Goal: Information Seeking & Learning: Learn about a topic

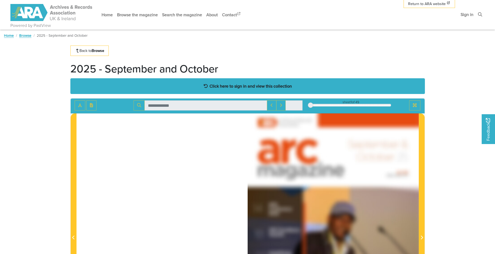
click at [247, 86] on strong "Click here to sign in and view this collection" at bounding box center [251, 86] width 82 height 6
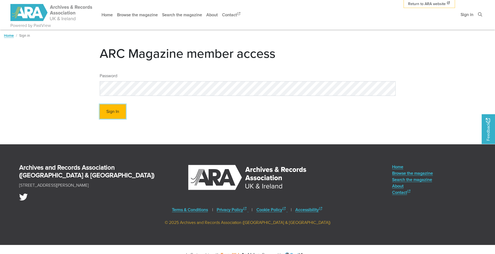
click at [112, 108] on button "Sign In" at bounding box center [113, 112] width 26 height 15
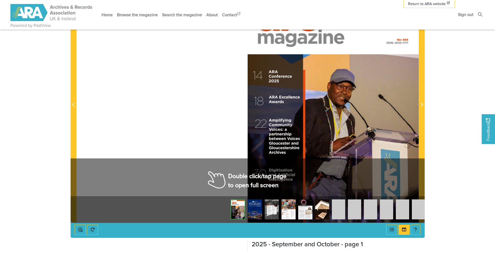
scroll to position [135, 0]
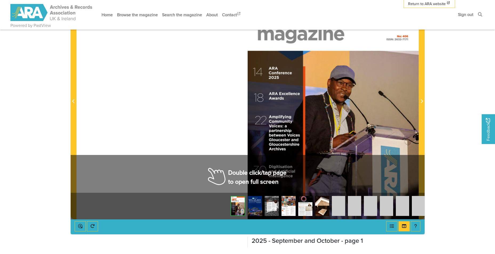
click at [304, 207] on img at bounding box center [305, 206] width 14 height 20
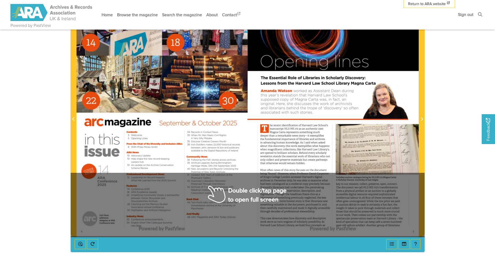
scroll to position [109, 0]
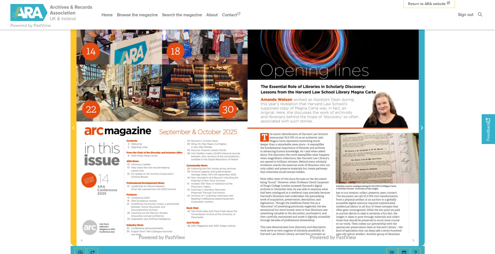
click at [422, 128] on icon "Next Page" at bounding box center [422, 128] width 3 height 4
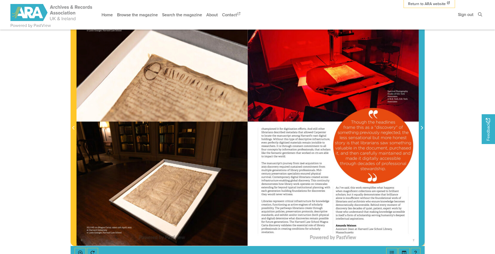
scroll to position [82, 0]
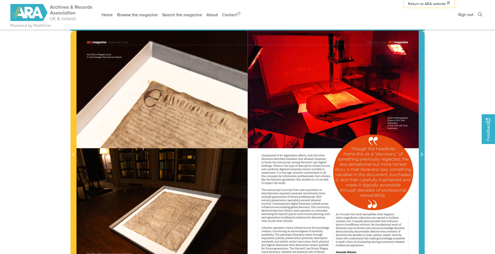
click at [421, 154] on icon "Next Page" at bounding box center [422, 155] width 3 height 4
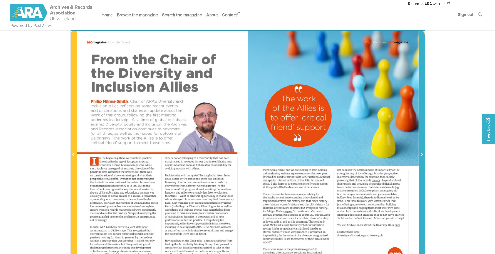
click at [421, 154] on icon "Next Page" at bounding box center [422, 155] width 3 height 4
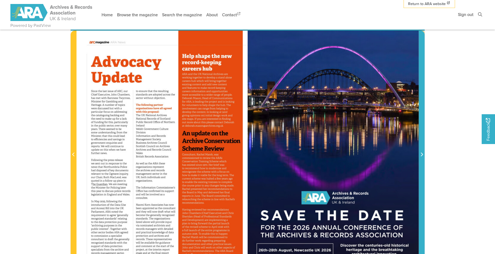
click at [421, 154] on icon "Next Page" at bounding box center [422, 155] width 3 height 4
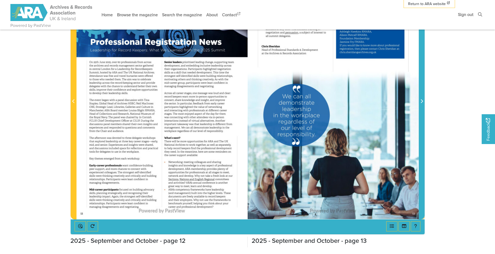
scroll to position [109, 0]
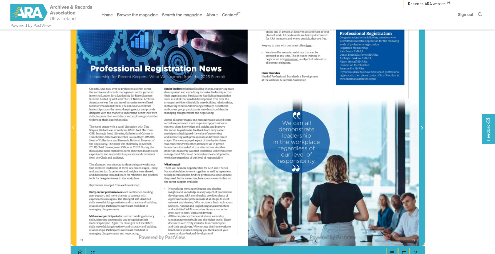
click at [422, 127] on icon "Next Page" at bounding box center [422, 128] width 2 height 4
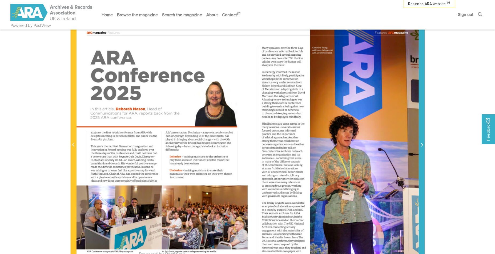
scroll to position [82, 0]
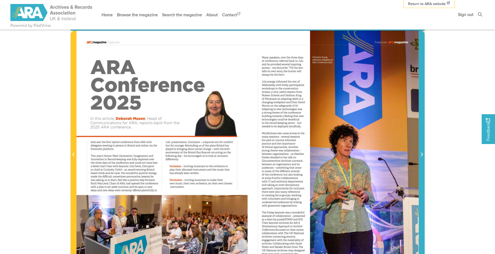
click at [421, 153] on icon "Next Page" at bounding box center [422, 155] width 2 height 4
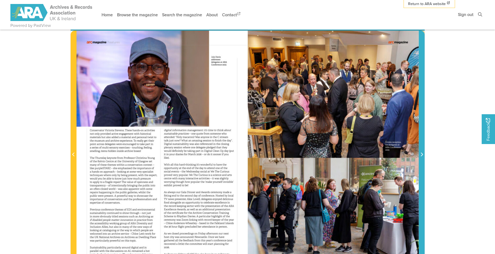
click at [421, 153] on icon "Next Page" at bounding box center [422, 155] width 2 height 4
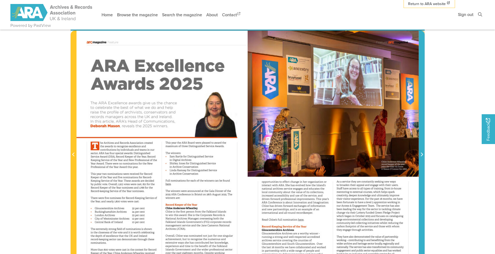
click at [421, 153] on icon "Next Page" at bounding box center [422, 155] width 2 height 4
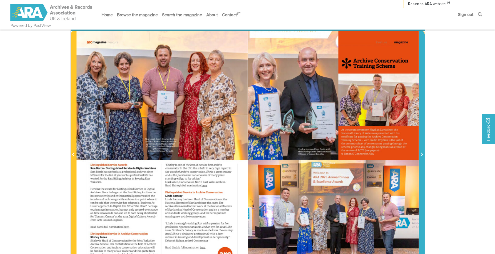
click at [421, 153] on icon "Next Page" at bounding box center [422, 155] width 2 height 4
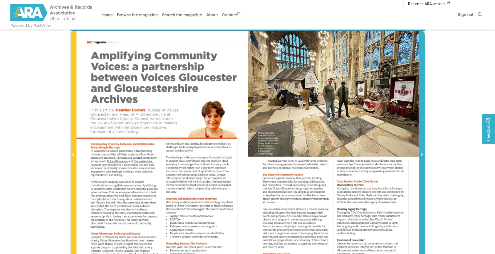
click at [421, 153] on icon "Next Page" at bounding box center [422, 155] width 2 height 4
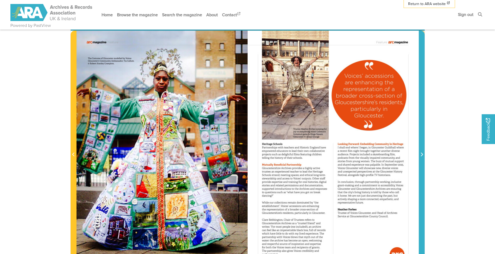
click at [421, 153] on icon "Next Page" at bounding box center [422, 155] width 2 height 4
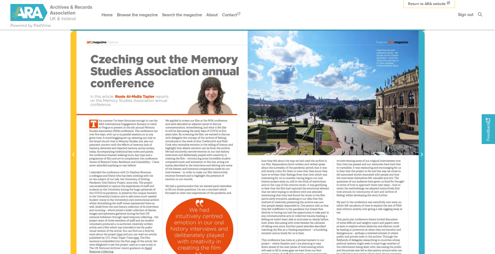
click at [421, 153] on icon "Next Page" at bounding box center [422, 155] width 2 height 4
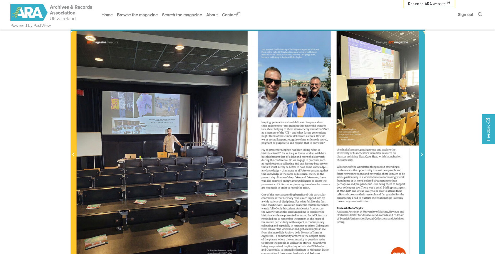
click at [421, 153] on icon "Next Page" at bounding box center [422, 155] width 2 height 4
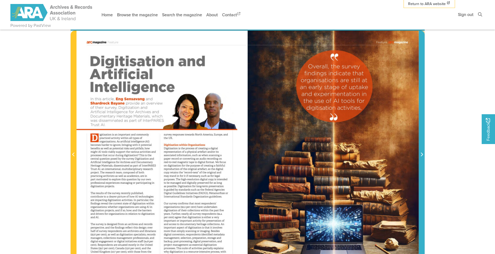
click at [421, 153] on icon "Next Page" at bounding box center [422, 155] width 2 height 4
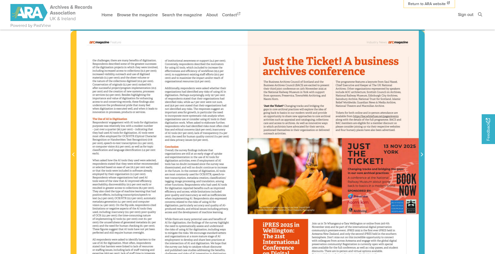
click at [421, 153] on icon "Next Page" at bounding box center [422, 155] width 2 height 4
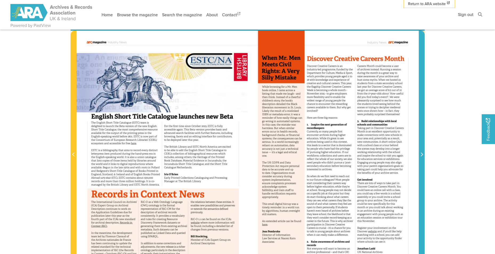
click at [421, 153] on icon "Next Page" at bounding box center [422, 155] width 2 height 4
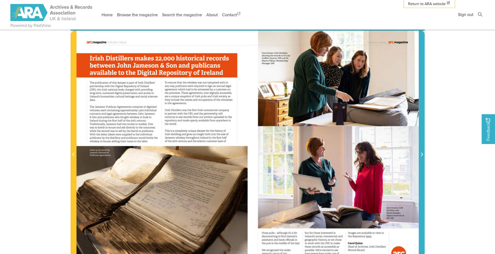
click at [421, 153] on icon "Next Page" at bounding box center [422, 155] width 2 height 4
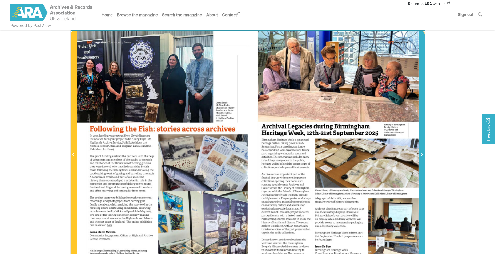
click at [421, 153] on icon "Next Page" at bounding box center [422, 155] width 2 height 4
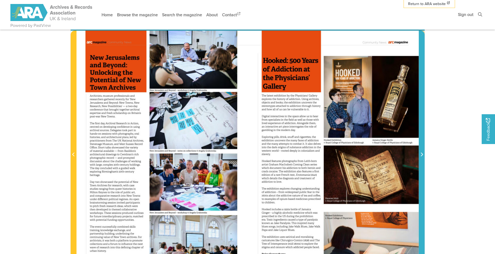
click at [421, 153] on icon "Next Page" at bounding box center [422, 155] width 2 height 4
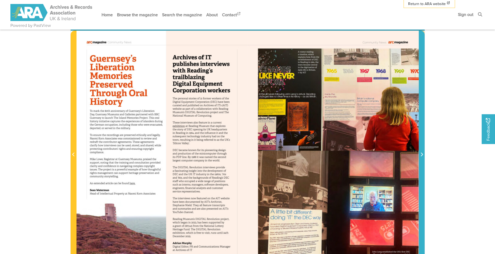
click at [421, 153] on icon "Next Page" at bounding box center [422, 155] width 2 height 4
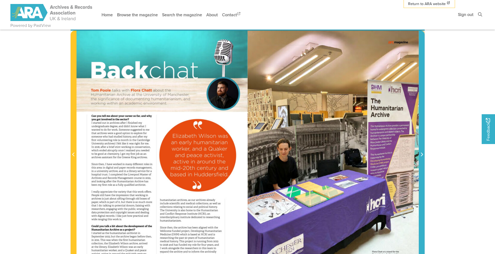
click at [421, 153] on icon "Next Page" at bounding box center [422, 155] width 2 height 4
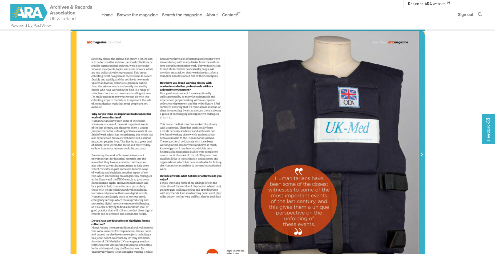
click at [421, 153] on icon "Next Page" at bounding box center [422, 155] width 2 height 4
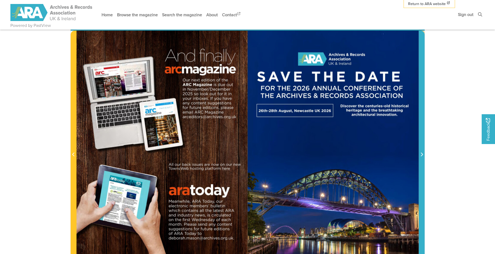
click at [421, 153] on icon "Next Page" at bounding box center [422, 155] width 2 height 4
